Goal: Task Accomplishment & Management: Manage account settings

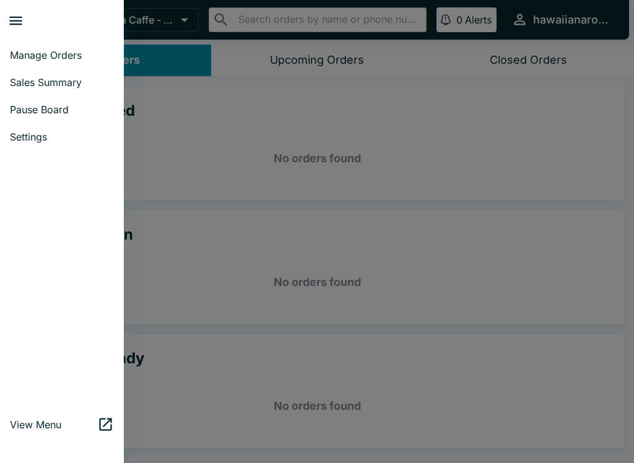
click at [77, 72] on link "Sales Summary" at bounding box center [62, 82] width 124 height 27
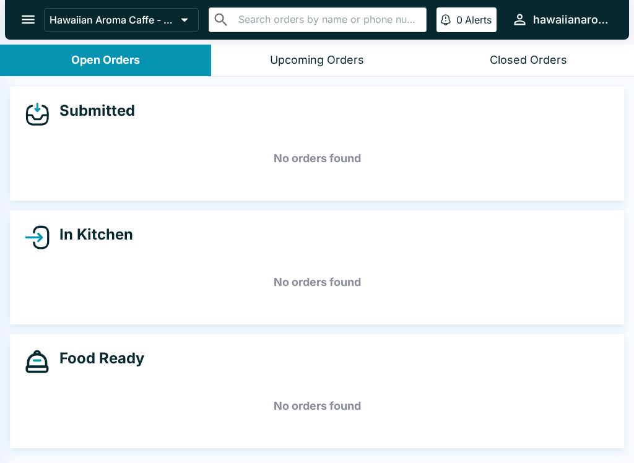
select select "03:00"
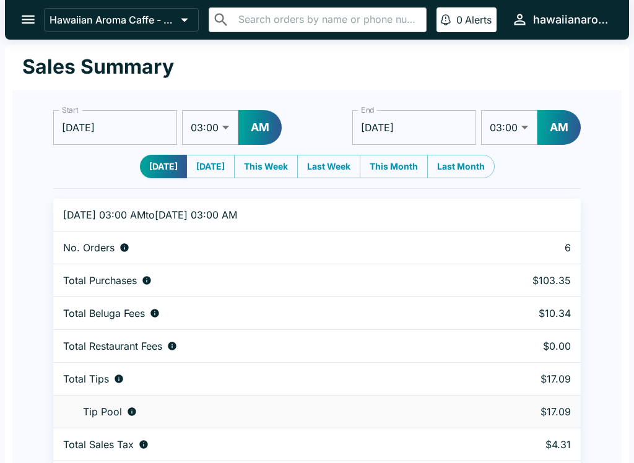
click at [211, 118] on select "01:00 01:30 02:00 02:30 03:00 03:30 04:00 04:30 05:00 05:30 06:00 06:30 07:00 0…" at bounding box center [210, 127] width 56 height 35
select select "01:00"
click at [260, 135] on button "AM" at bounding box center [260, 127] width 43 height 35
click at [439, 126] on input "[DATE]" at bounding box center [415, 127] width 124 height 35
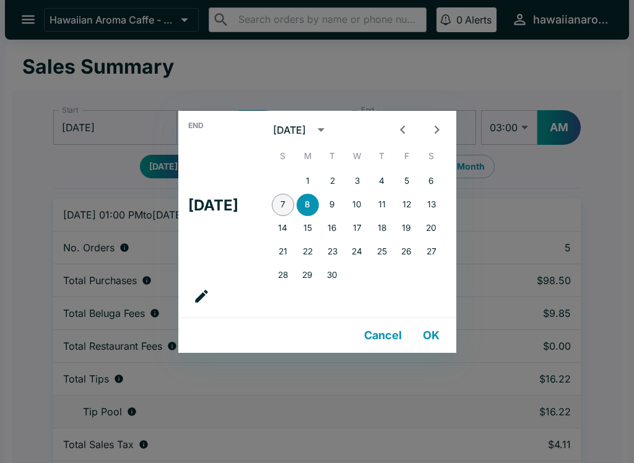
click at [294, 203] on button "7" at bounding box center [283, 205] width 22 height 22
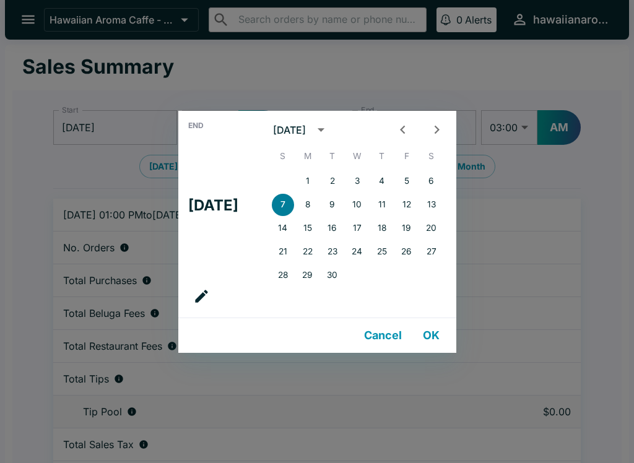
type input "[DATE]"
click at [530, 87] on div "End Sun, Sep [DATE] S M T W T F S 1 2 3 4 5 6 7 8 9 10 11 12 13 14 15 16 17 18 …" at bounding box center [317, 231] width 634 height 463
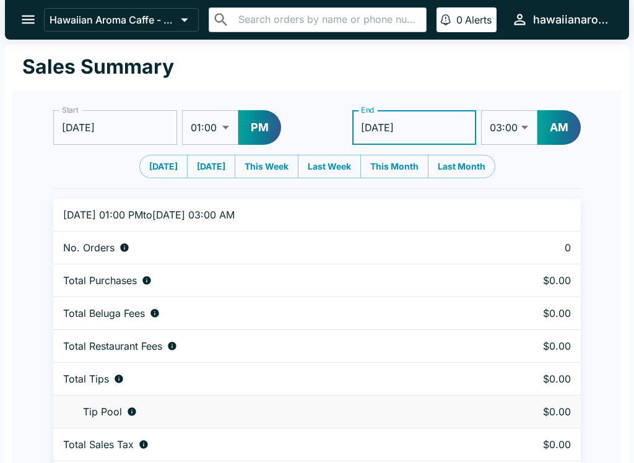
click at [522, 125] on select "01:00 01:30 02:00 02:30 03:00 03:30 04:00 04:30 05:00 05:30 06:00 06:30 07:00 0…" at bounding box center [509, 127] width 56 height 35
select select "09:00"
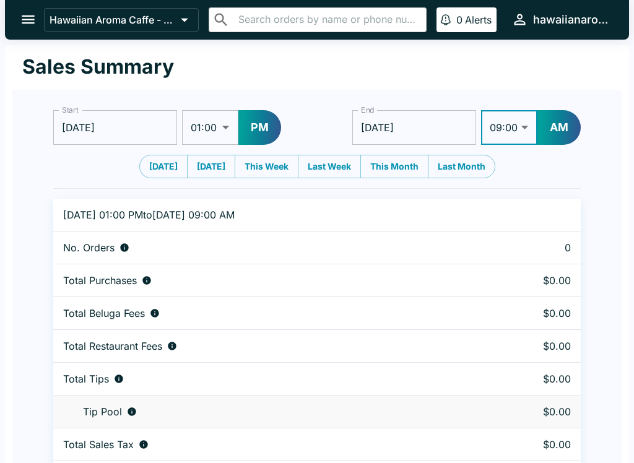
click at [554, 134] on button "AM" at bounding box center [559, 127] width 43 height 35
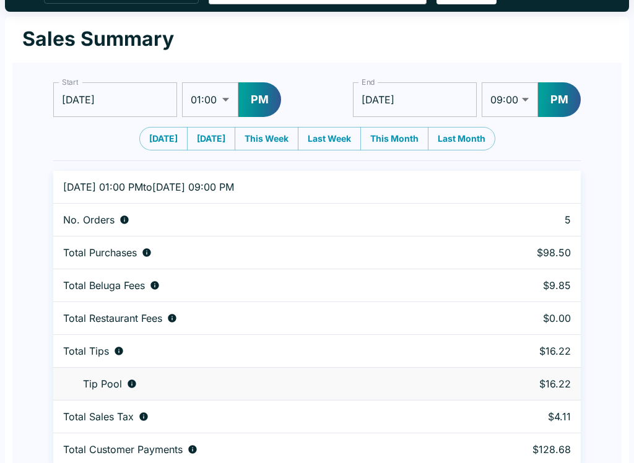
scroll to position [38, 0]
